Goal: Communication & Community: Participate in discussion

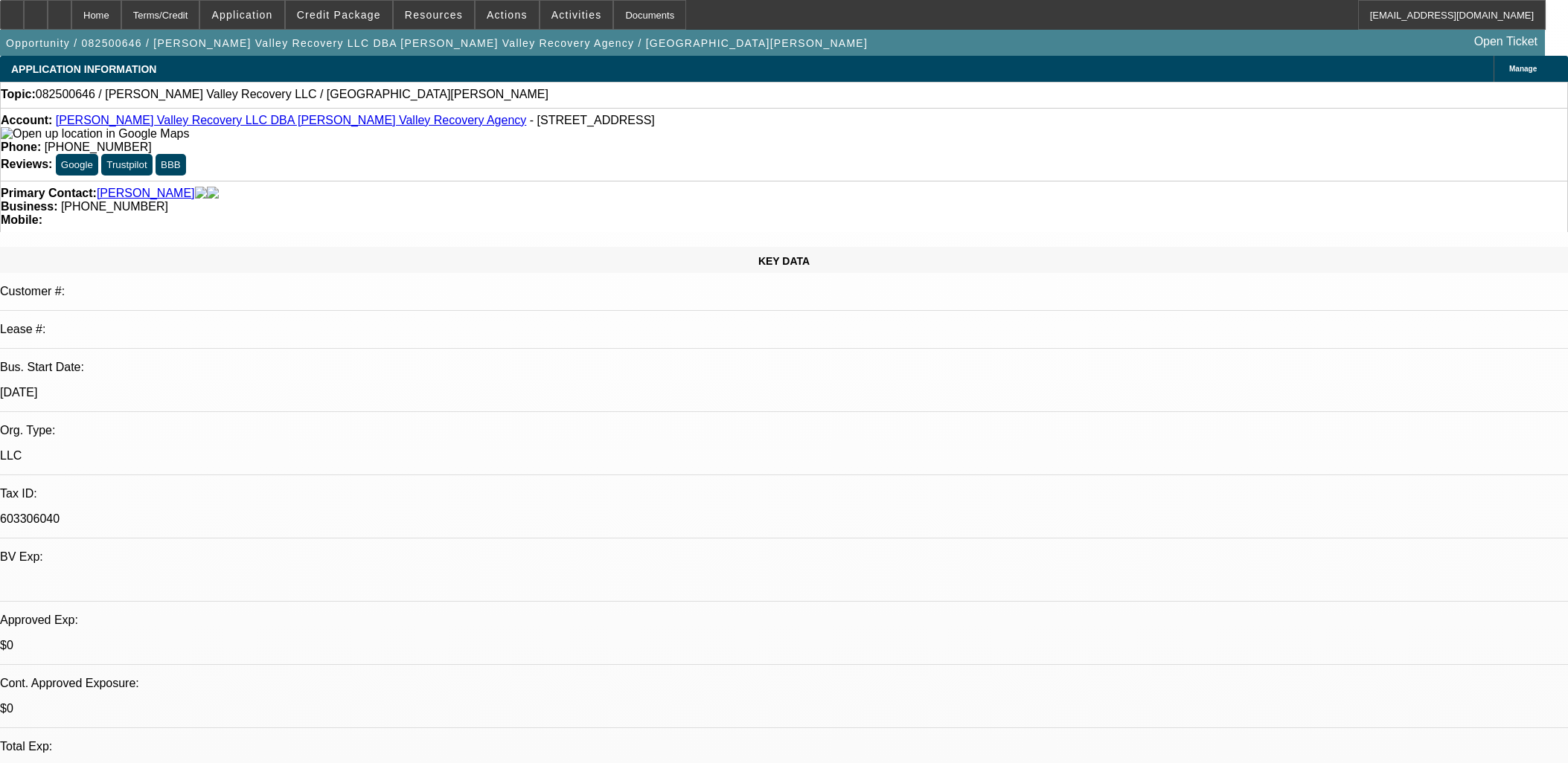
select select "0"
select select "2"
select select "0.1"
select select "4"
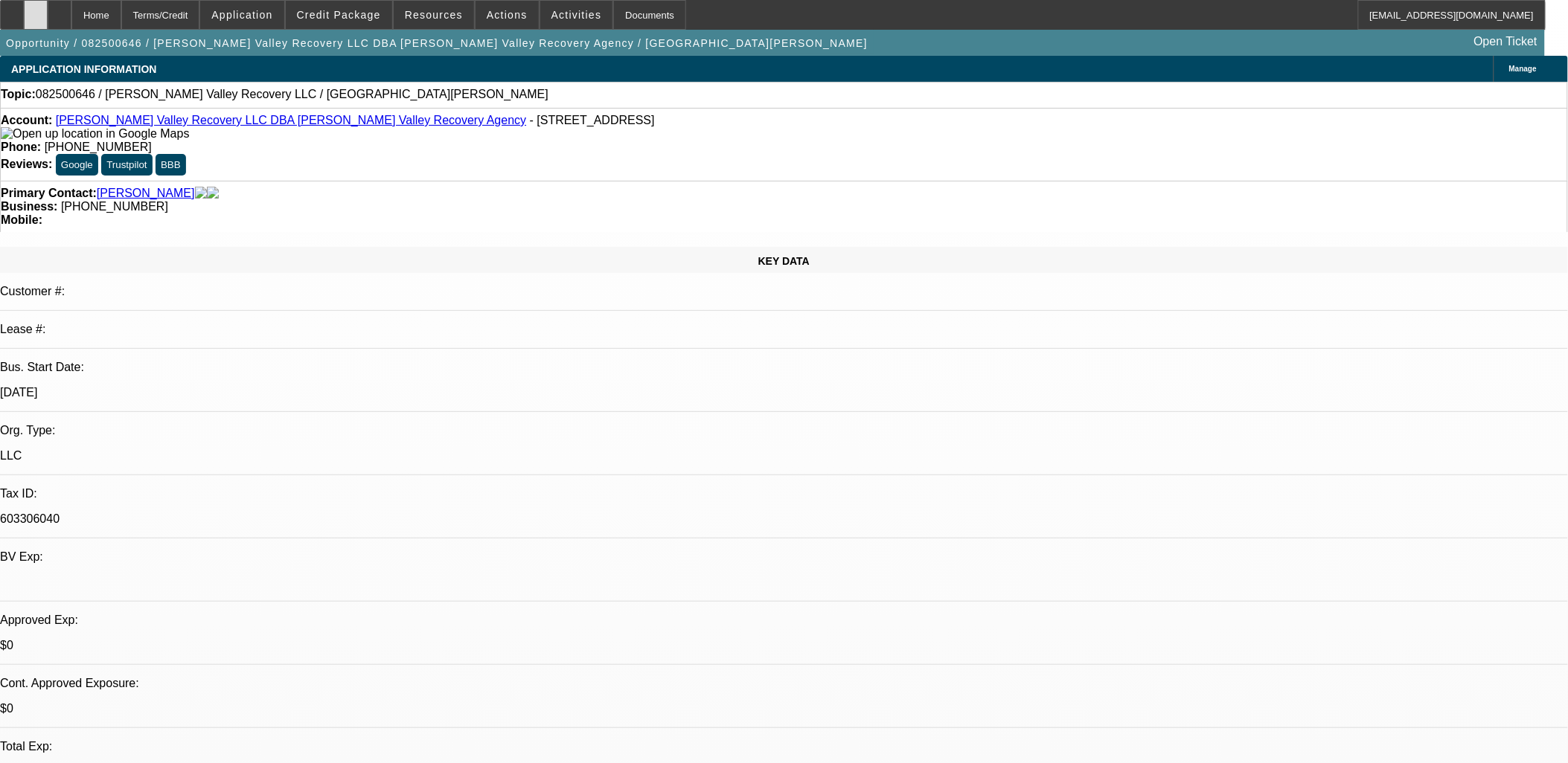
click at [35, 10] on icon at bounding box center [35, 10] width 0 height 0
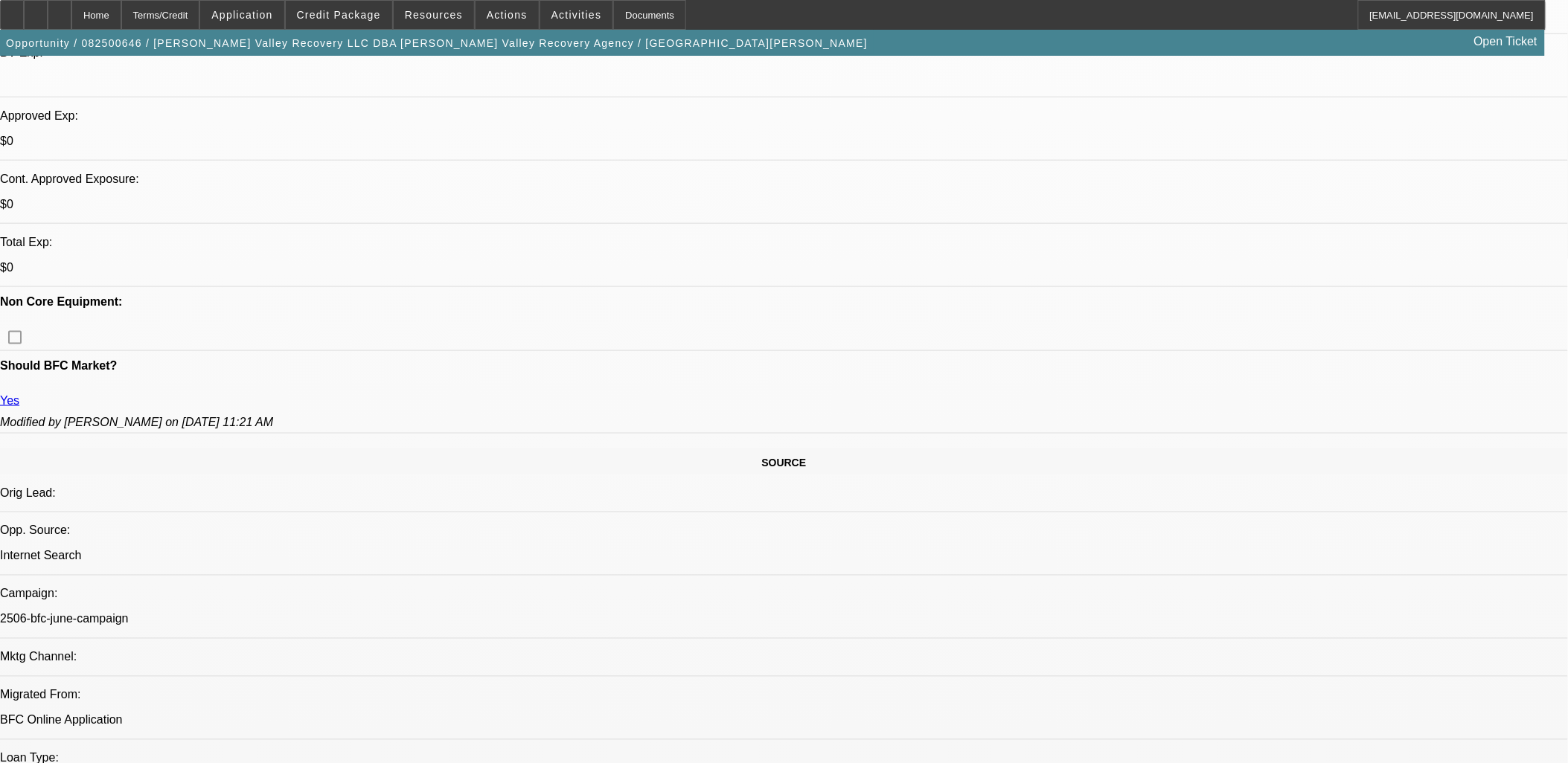
scroll to position [330, 0]
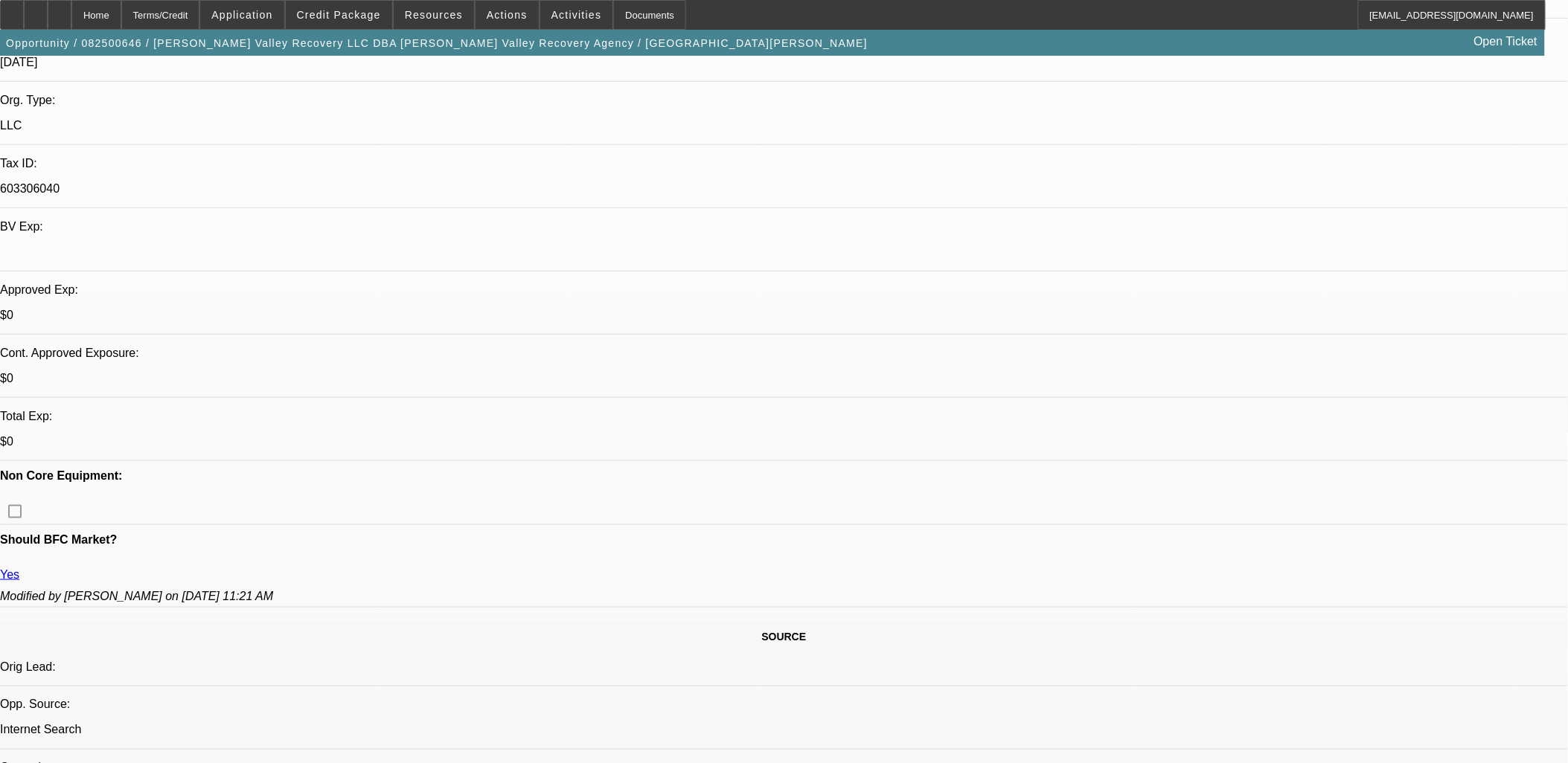
click at [338, 17] on span "Credit Package" at bounding box center [339, 15] width 84 height 12
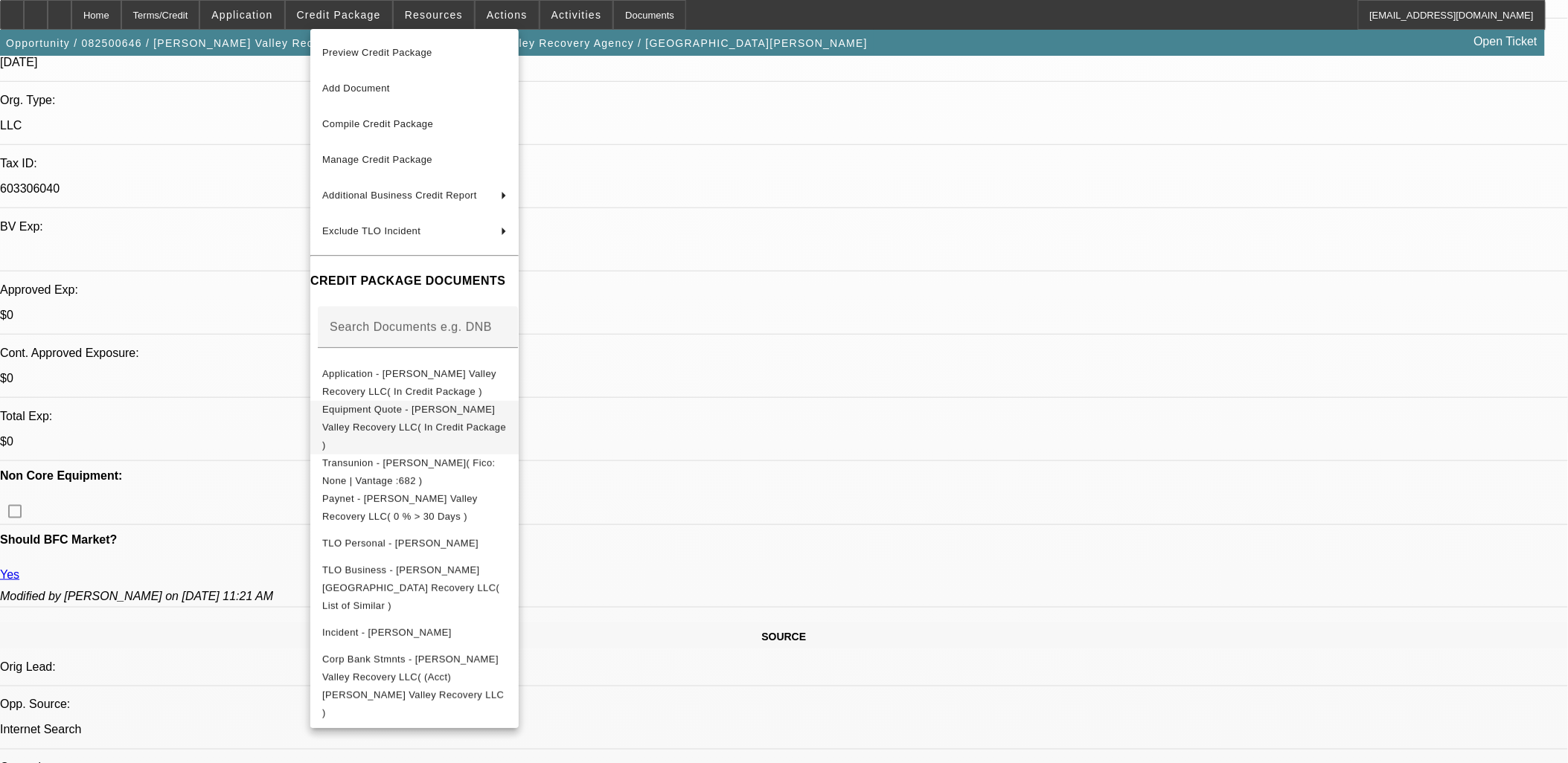
click at [444, 417] on span "Equipment Quote - [PERSON_NAME] Valley Recovery LLC( In Credit Package )" at bounding box center [414, 427] width 184 height 53
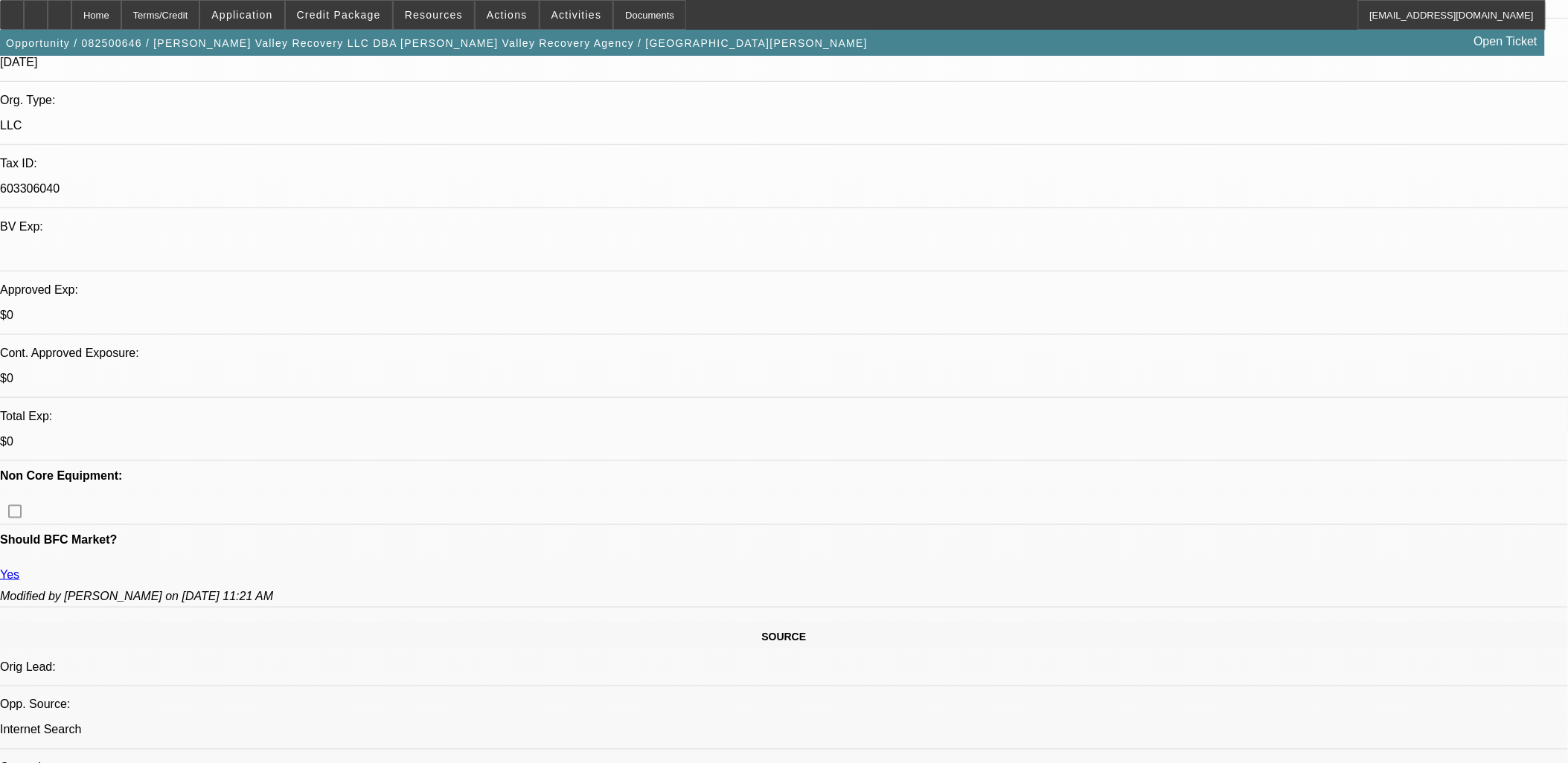
drag, startPoint x: 1415, startPoint y: 209, endPoint x: 1391, endPoint y: 261, distance: 57.3
radio input "true"
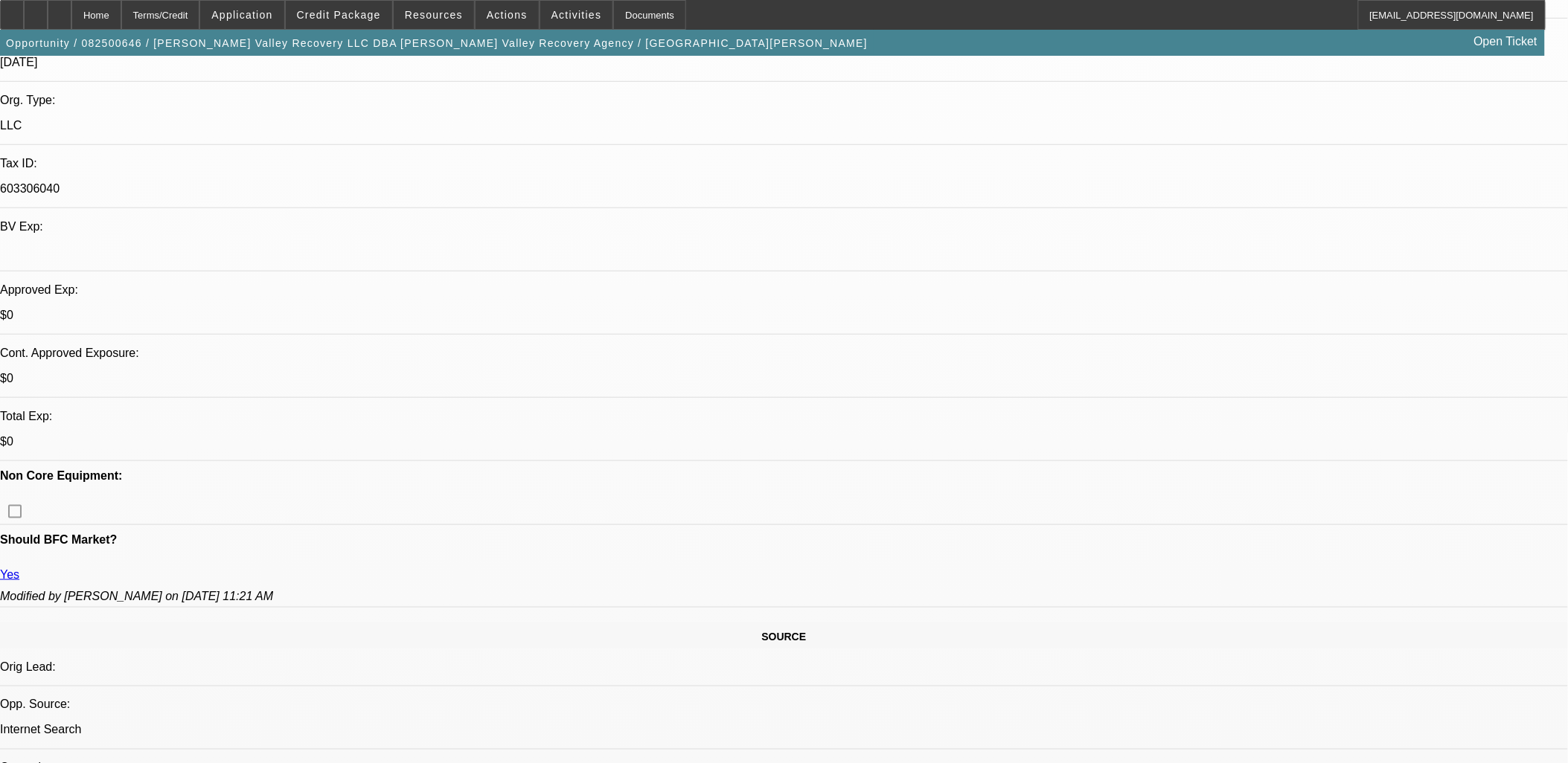
type textarea "[PERSON_NAME] has four tow trucks in his fleet and needs to add a fifth rollbac…"
radio input "true"
